Goal: Transaction & Acquisition: Purchase product/service

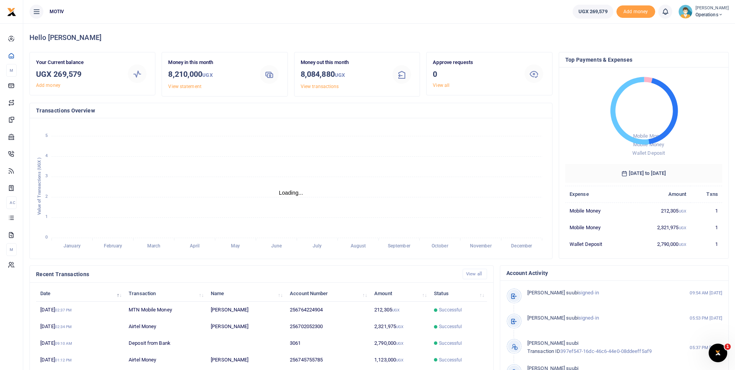
click at [360, 232] on icon "January January February February March March April April May May June June Jul…" at bounding box center [291, 188] width 510 height 128
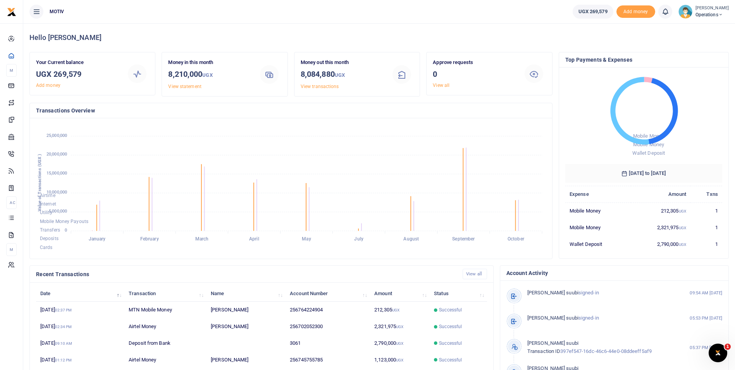
click at [587, 103] on foreignobject "Mobile Money Mobile Money Wallet Deposit" at bounding box center [643, 117] width 157 height 86
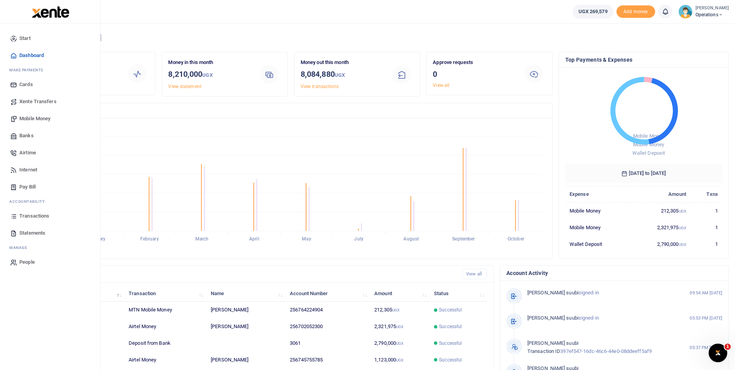
click at [26, 115] on span "Mobile Money" at bounding box center [34, 119] width 31 height 8
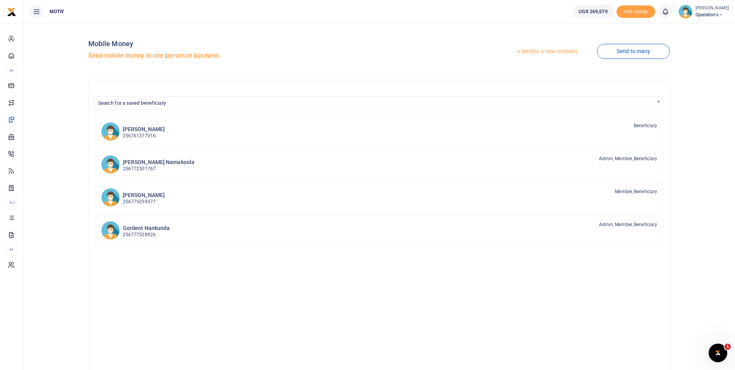
click at [541, 52] on link "Send to a new recipient" at bounding box center [546, 52] width 101 height 14
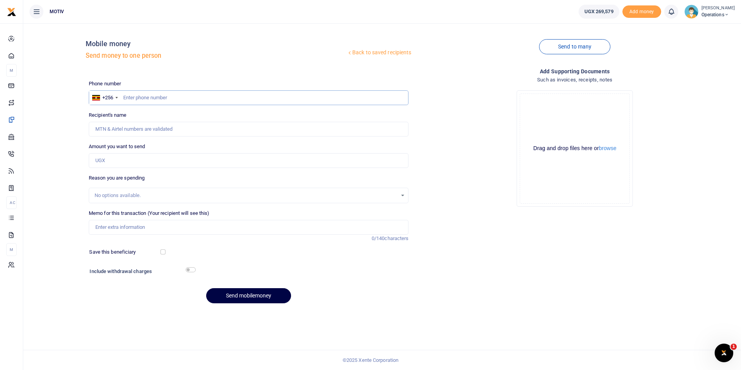
click at [161, 96] on input "text" at bounding box center [249, 97] width 320 height 15
paste input "779773356"
type input "0779773356"
type input "Careb Tugume"
type input "0779773356"
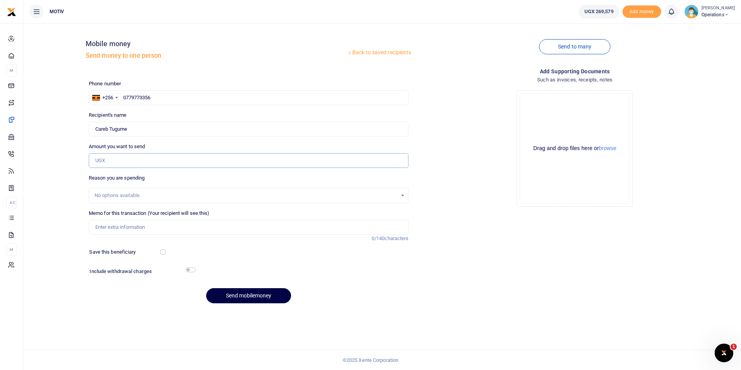
click at [117, 158] on input "Amount you want to send" at bounding box center [249, 160] width 320 height 15
paste input "440000"
type input "440,000"
click at [118, 227] on input "Memo for this transaction (Your recipient will see this)" at bounding box center [249, 227] width 320 height 15
type input "Net salary for September 2025"
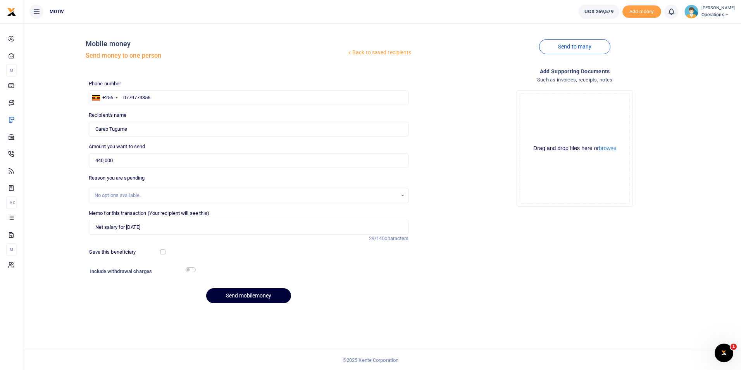
click at [236, 295] on button "Send mobilemoney" at bounding box center [248, 295] width 85 height 15
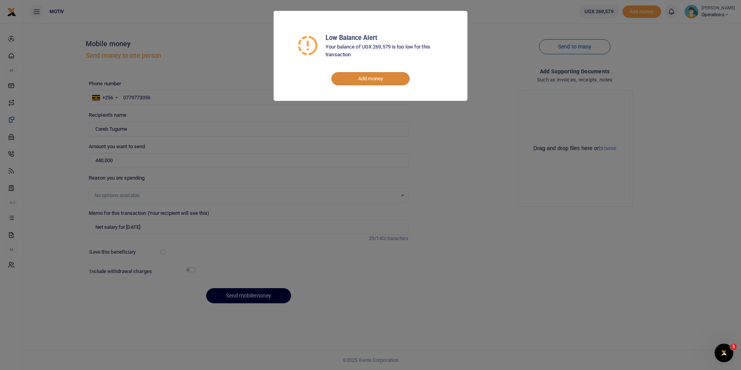
click at [380, 76] on link "Add money" at bounding box center [370, 78] width 78 height 13
